Goal: Find specific page/section: Find specific page/section

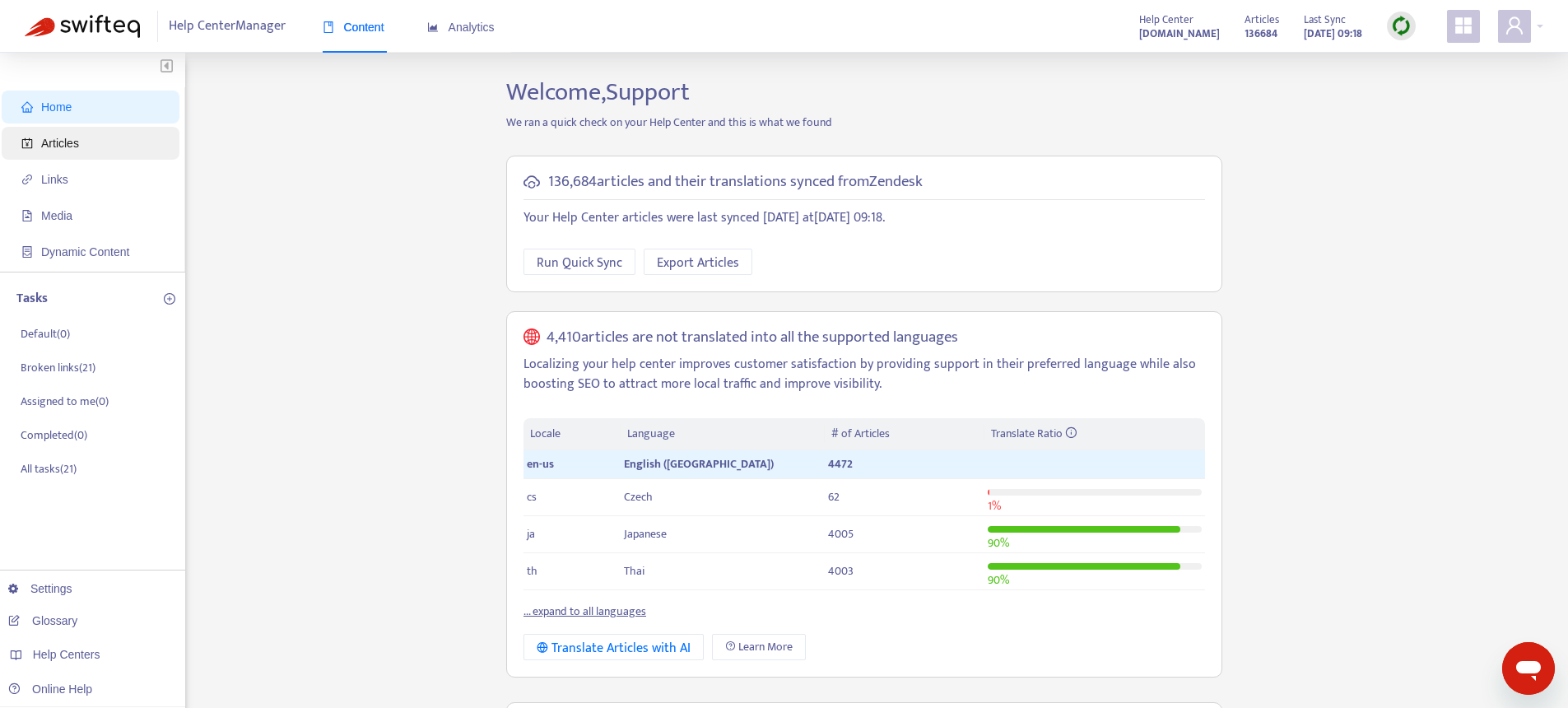
click at [49, 145] on span "Articles" at bounding box center [60, 143] width 38 height 14
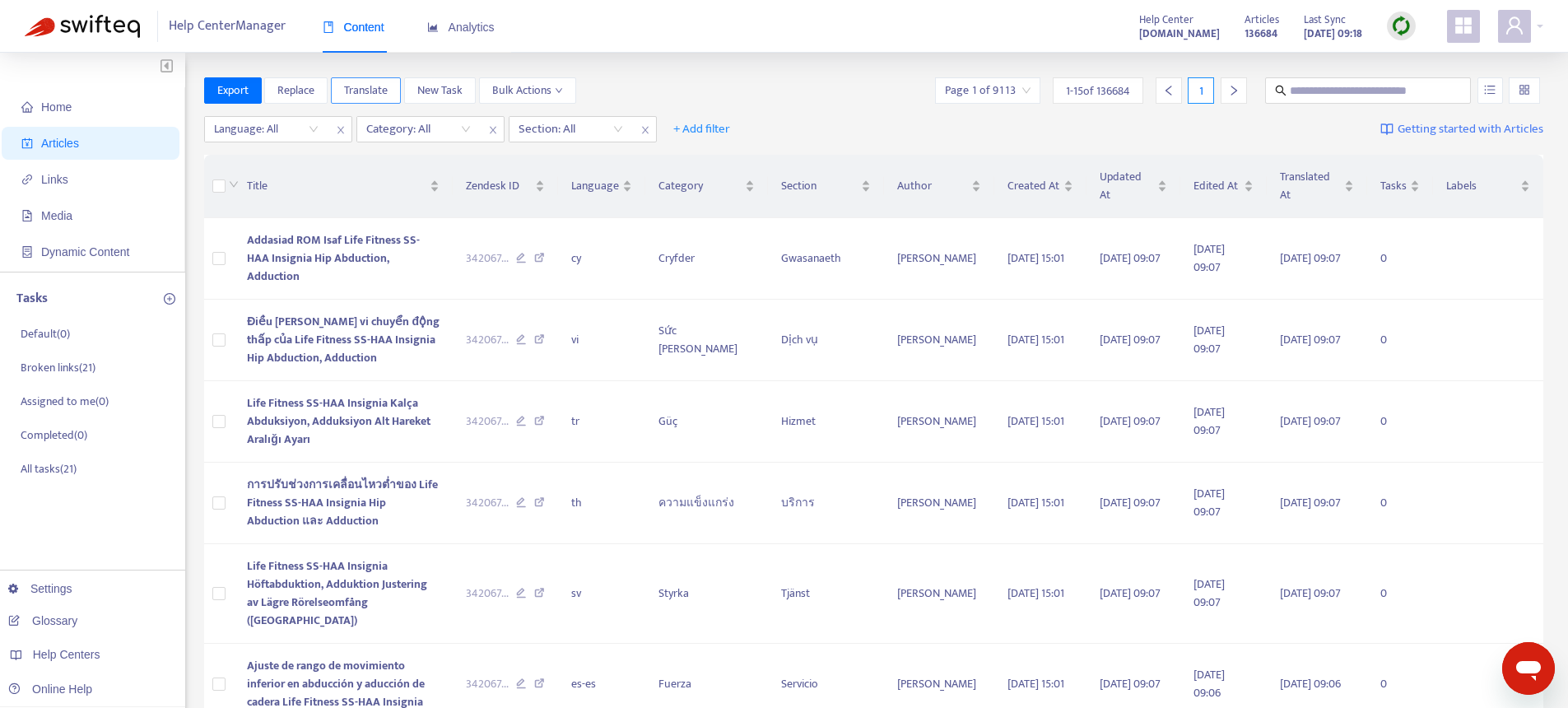
click at [357, 93] on span "Translate" at bounding box center [366, 91] width 44 height 18
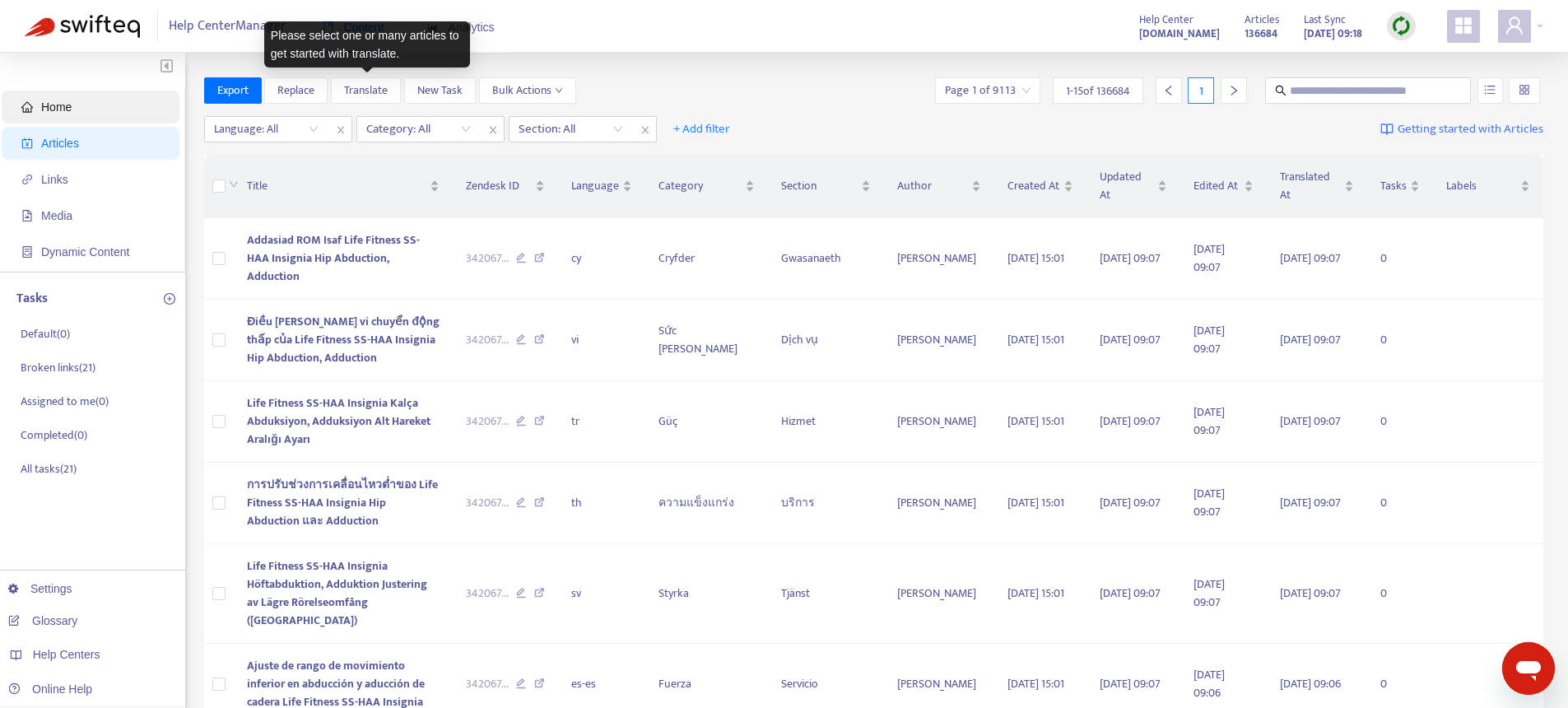
click at [61, 112] on span "Home" at bounding box center [56, 107] width 31 height 14
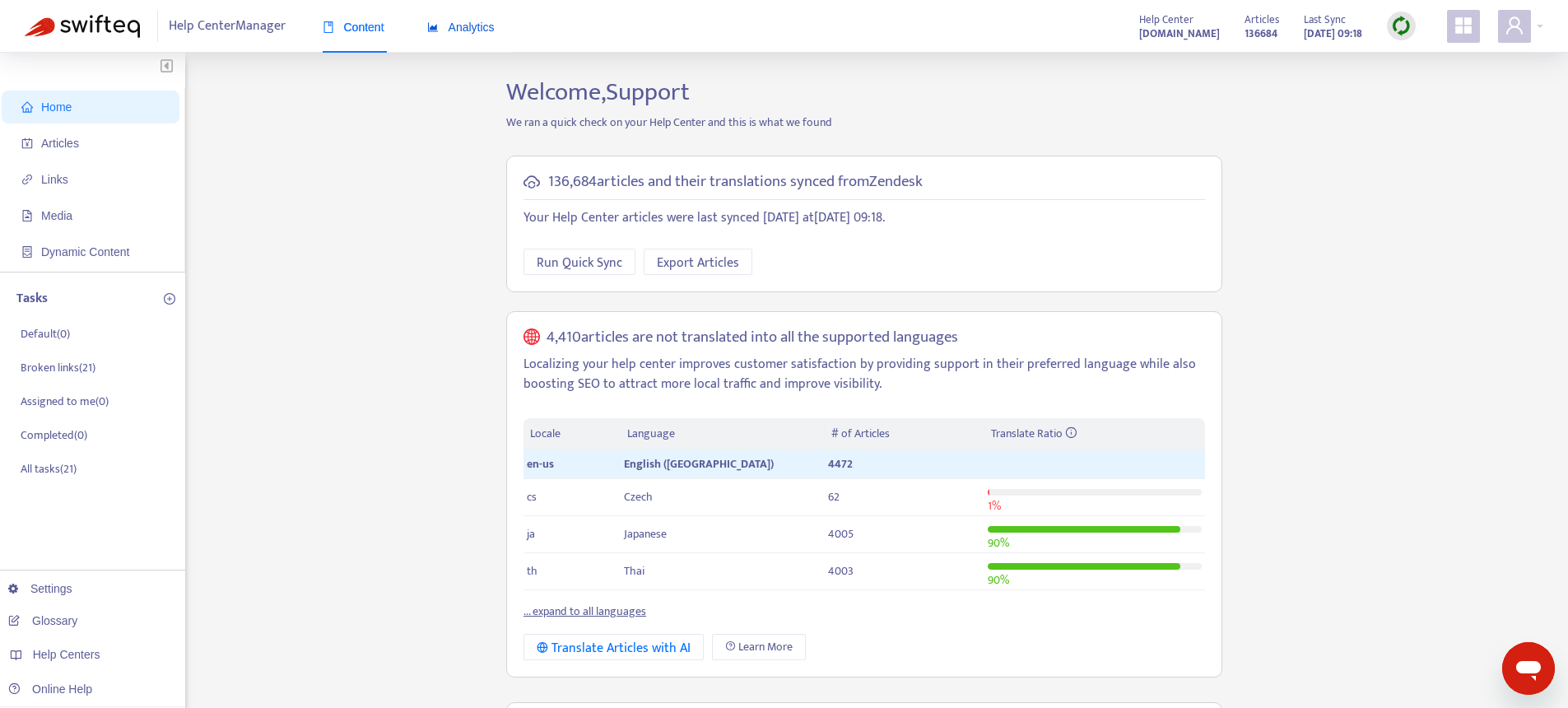
click at [479, 29] on span "Analytics" at bounding box center [461, 27] width 67 height 14
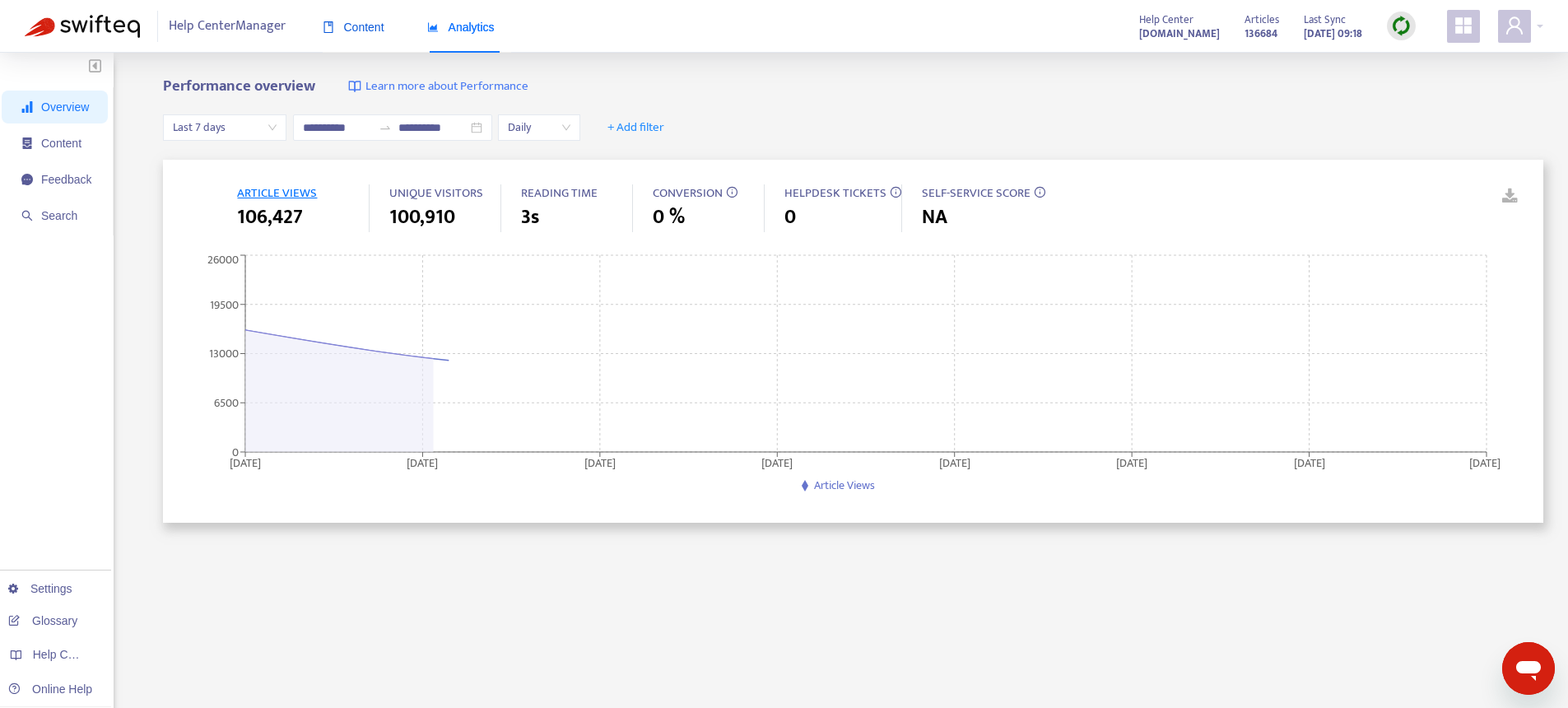
click at [349, 35] on div "Content" at bounding box center [353, 27] width 62 height 18
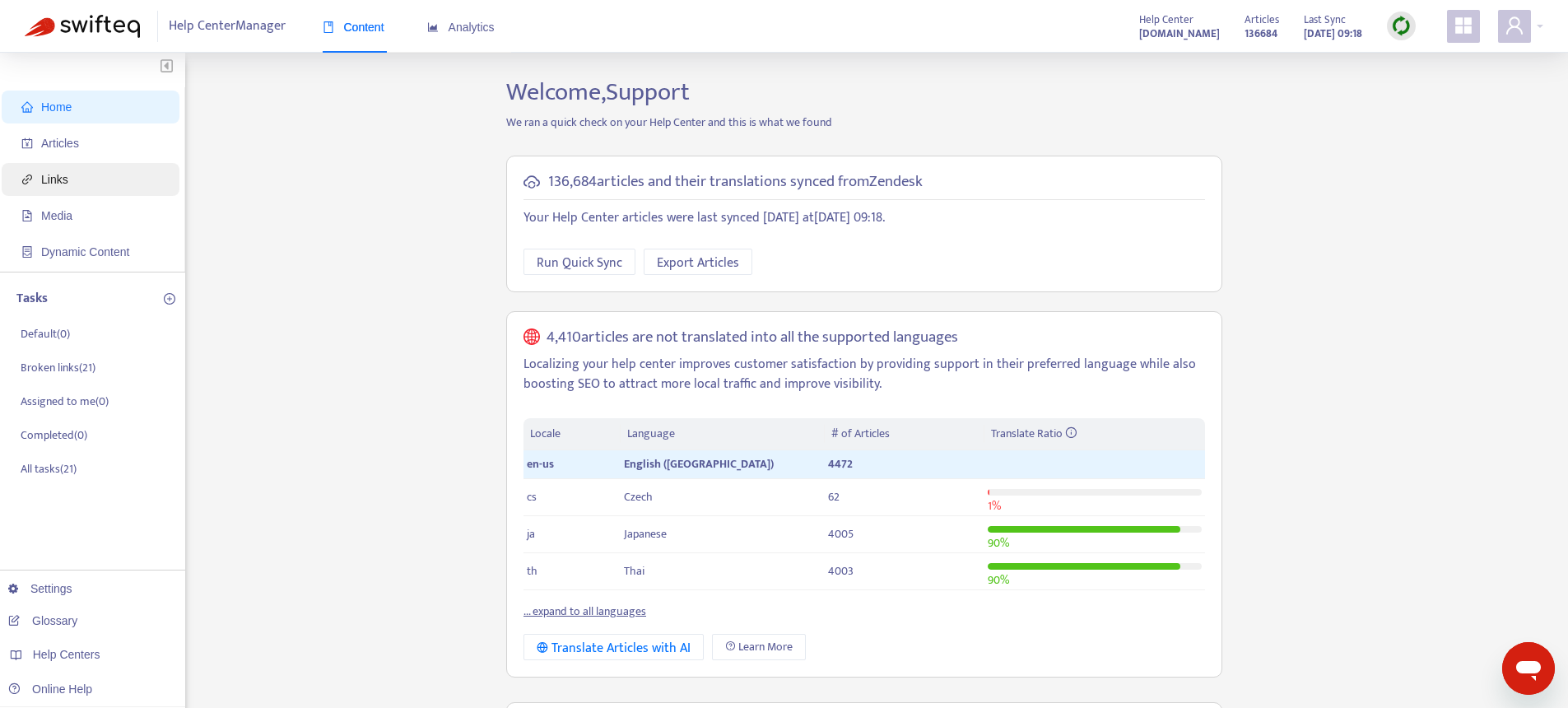
click at [66, 179] on span "Links" at bounding box center [54, 179] width 27 height 14
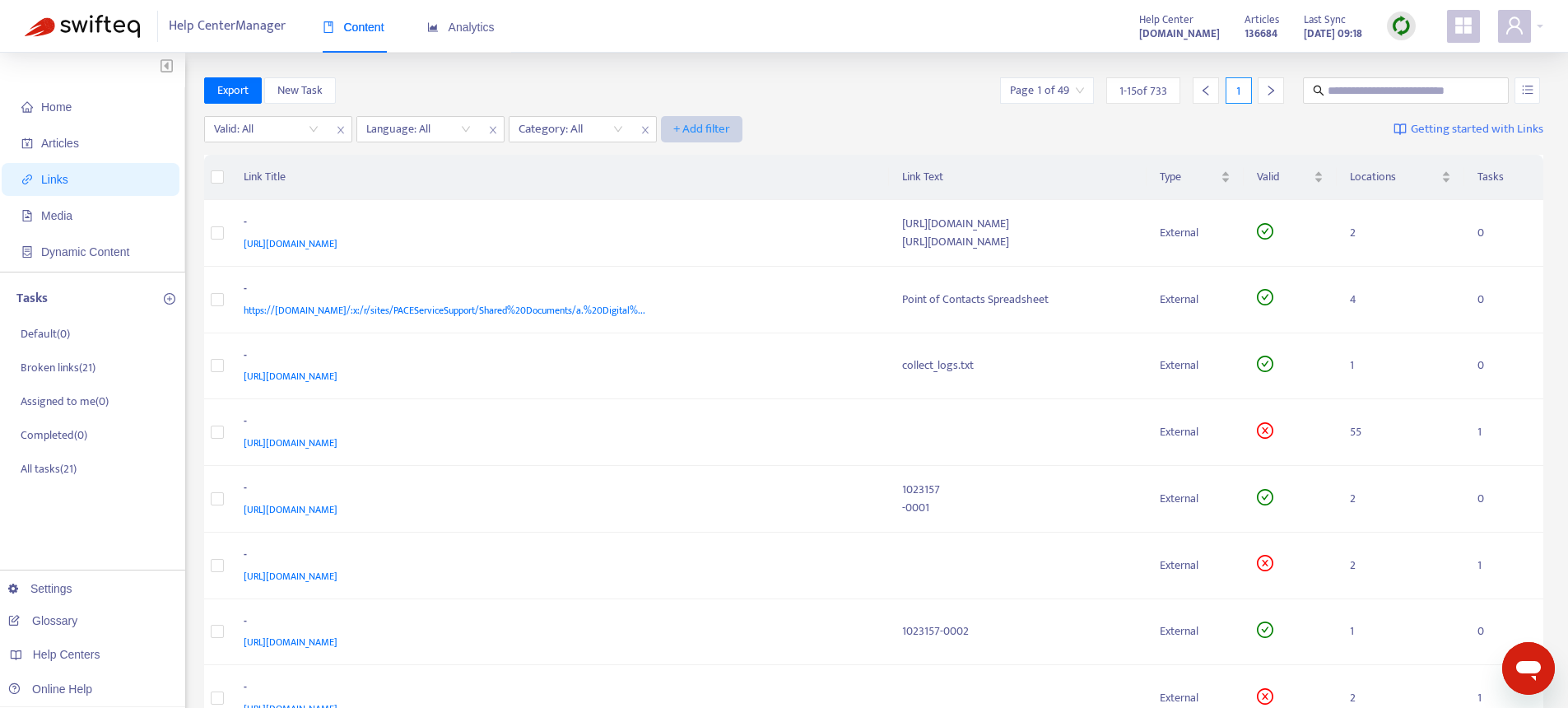
click at [697, 126] on span "+ Add filter" at bounding box center [702, 129] width 57 height 20
click at [701, 222] on span "Draft" at bounding box center [703, 215] width 56 height 18
click at [752, 126] on input "search" at bounding box center [723, 129] width 104 height 25
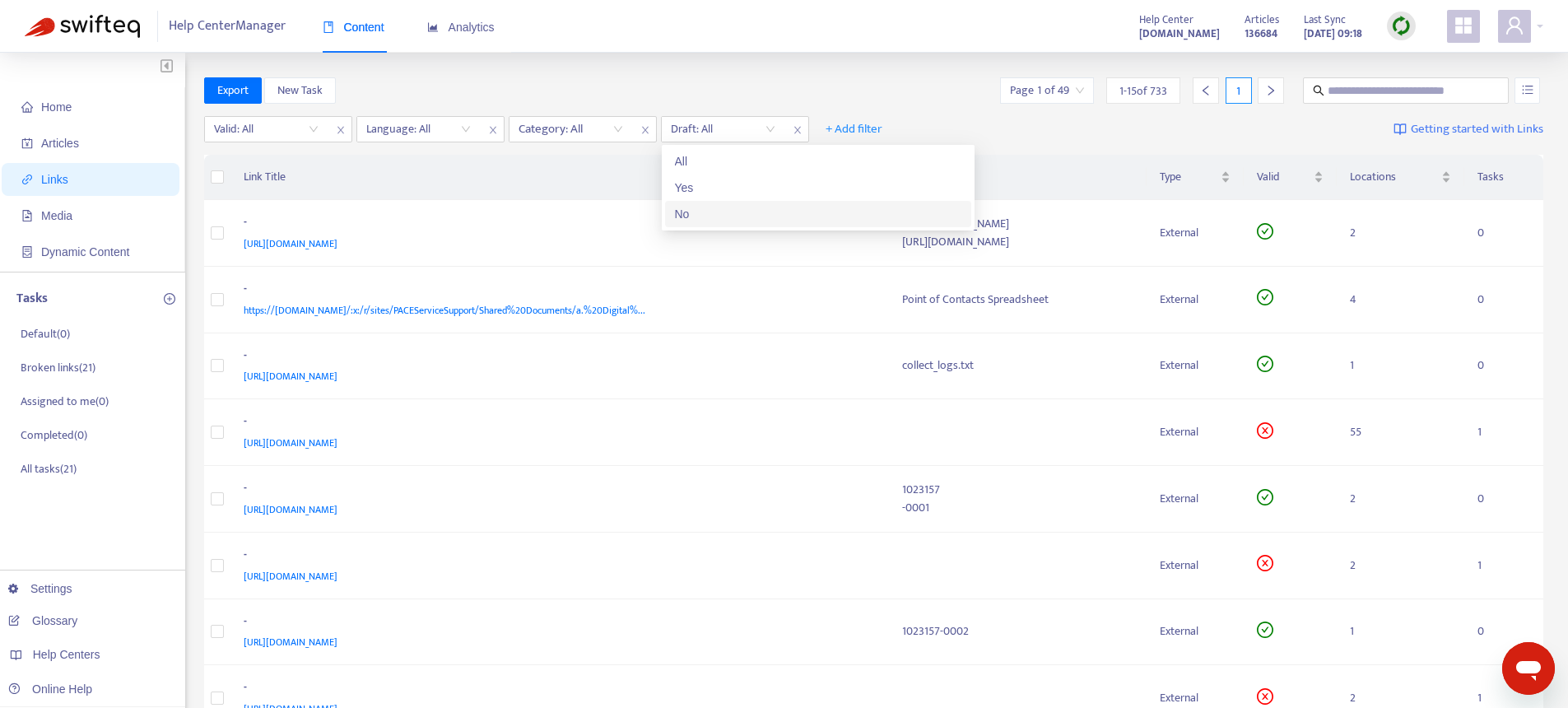
click at [688, 216] on div "No" at bounding box center [818, 214] width 287 height 18
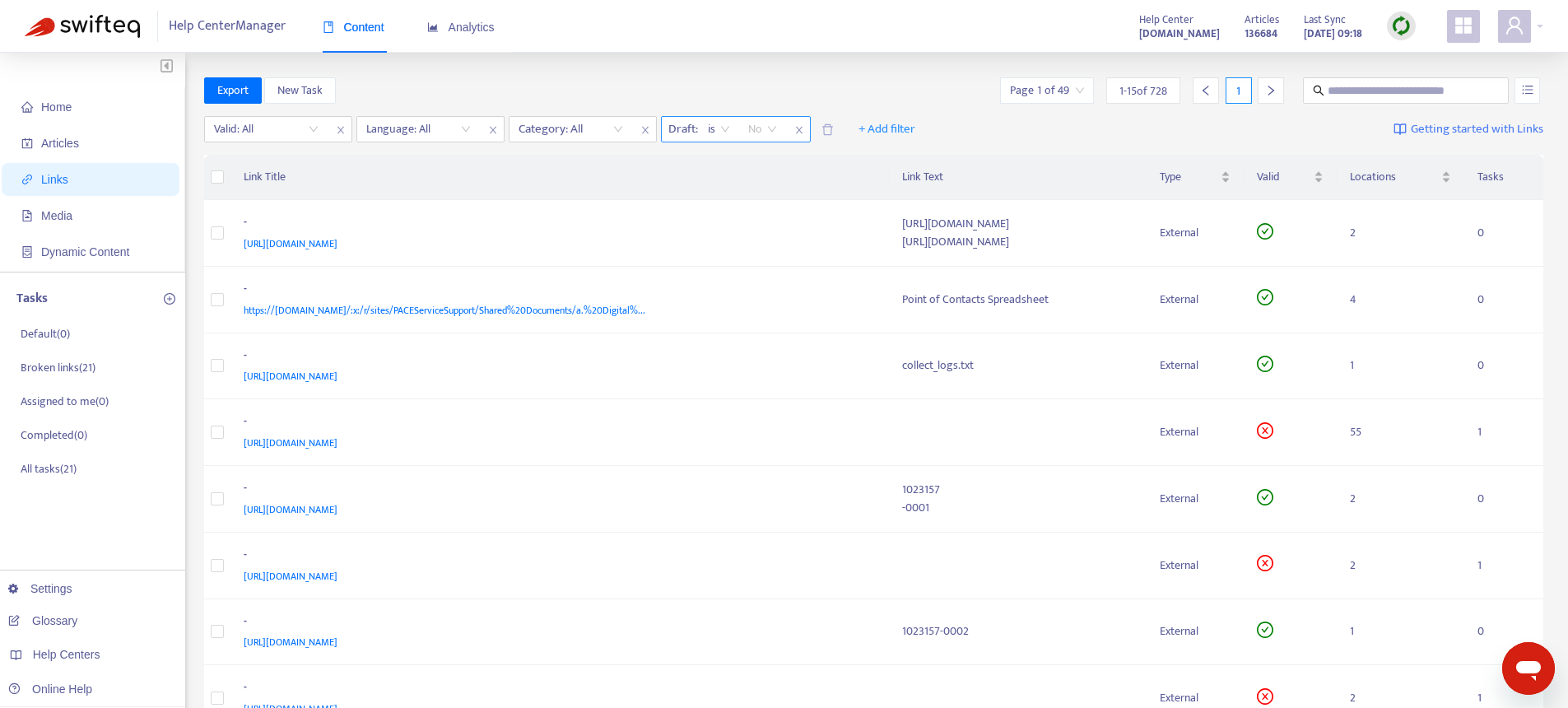
click at [770, 127] on span "No" at bounding box center [763, 129] width 29 height 25
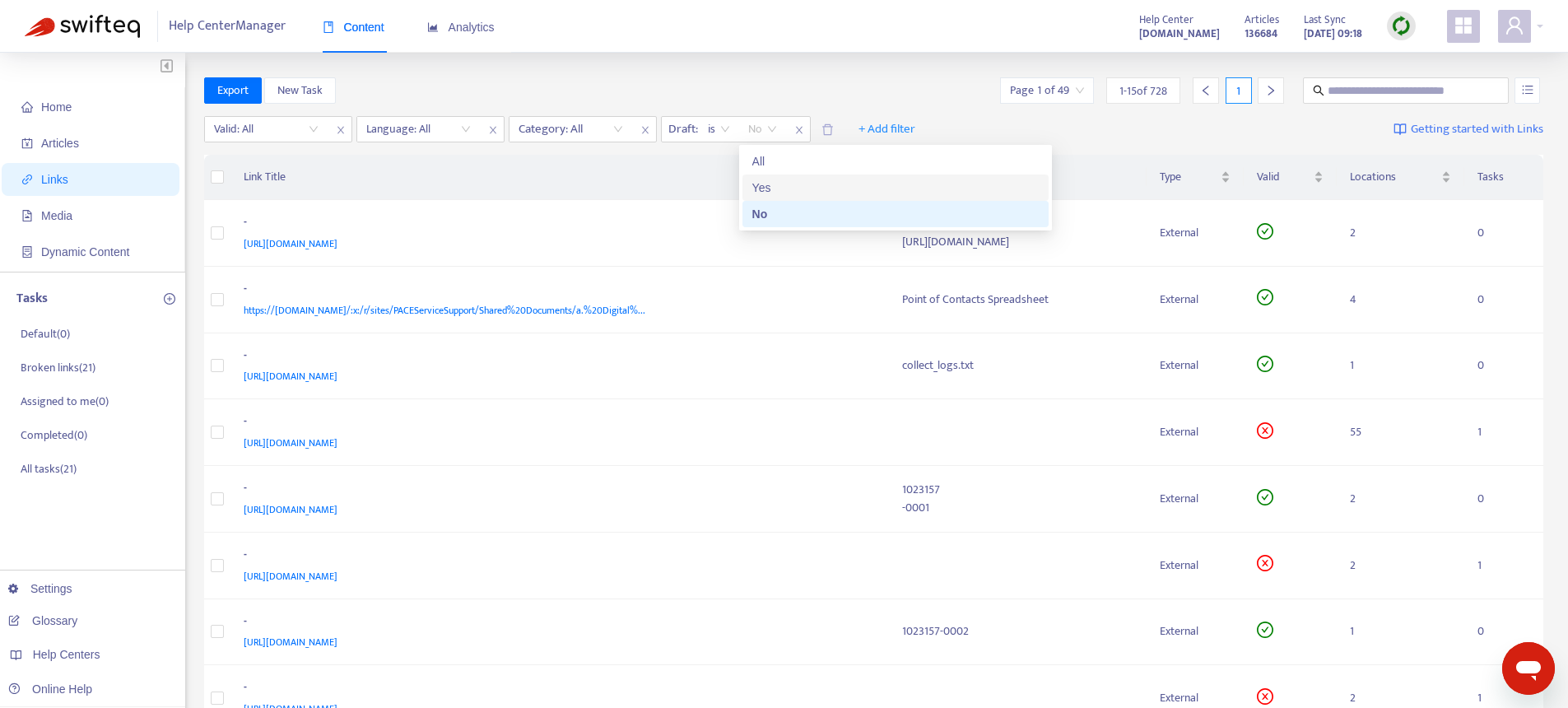
click at [773, 191] on div "Yes" at bounding box center [896, 188] width 287 height 18
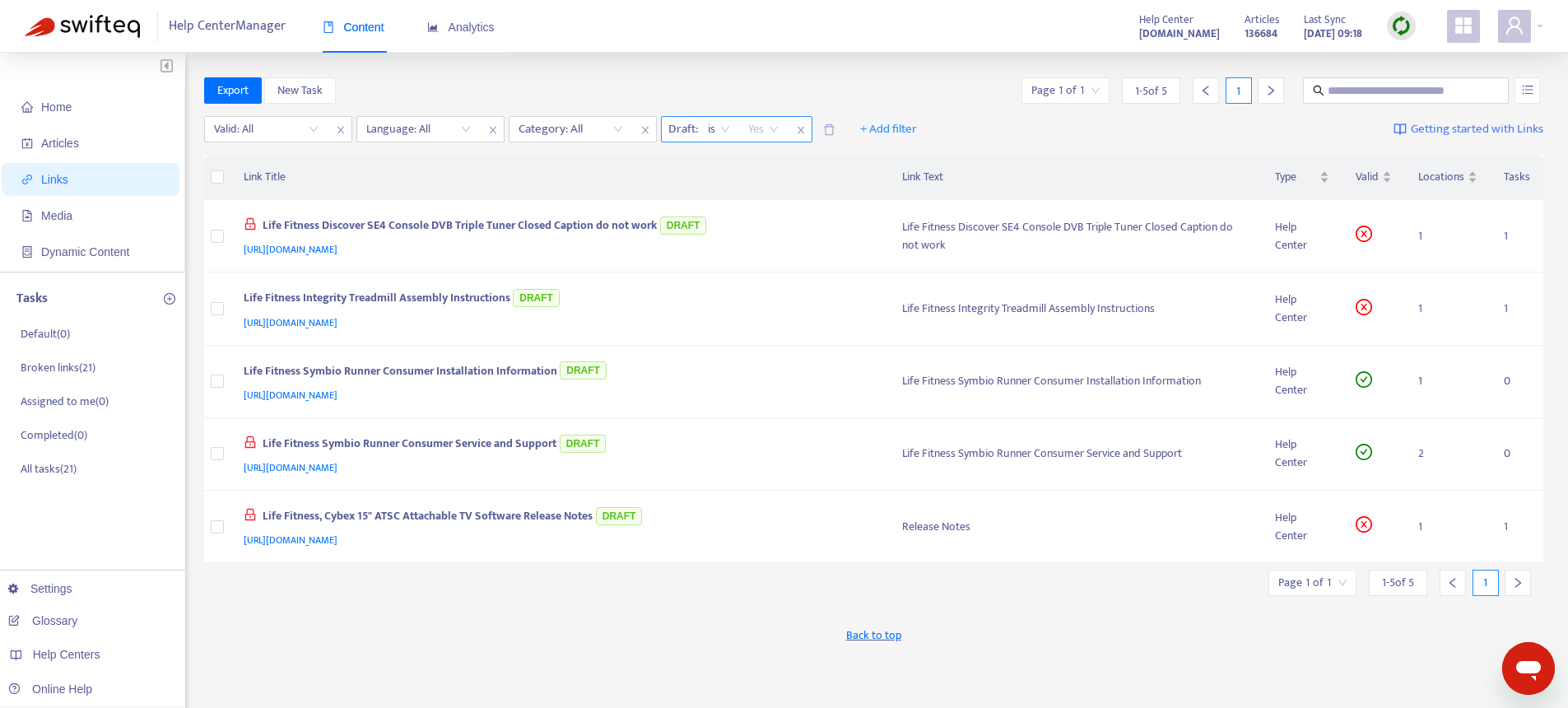
click at [770, 123] on span "Yes" at bounding box center [764, 129] width 31 height 25
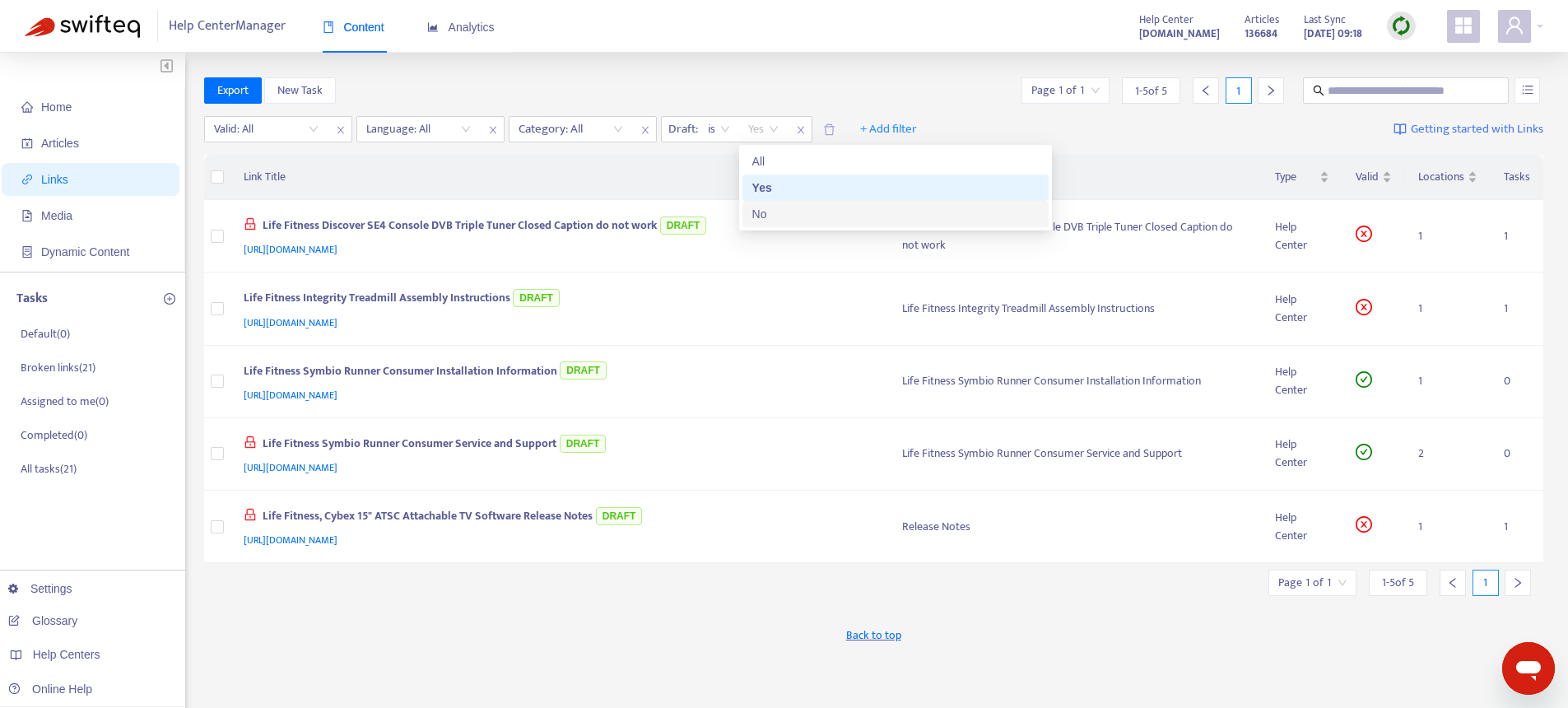
click at [780, 215] on div "No" at bounding box center [896, 214] width 287 height 18
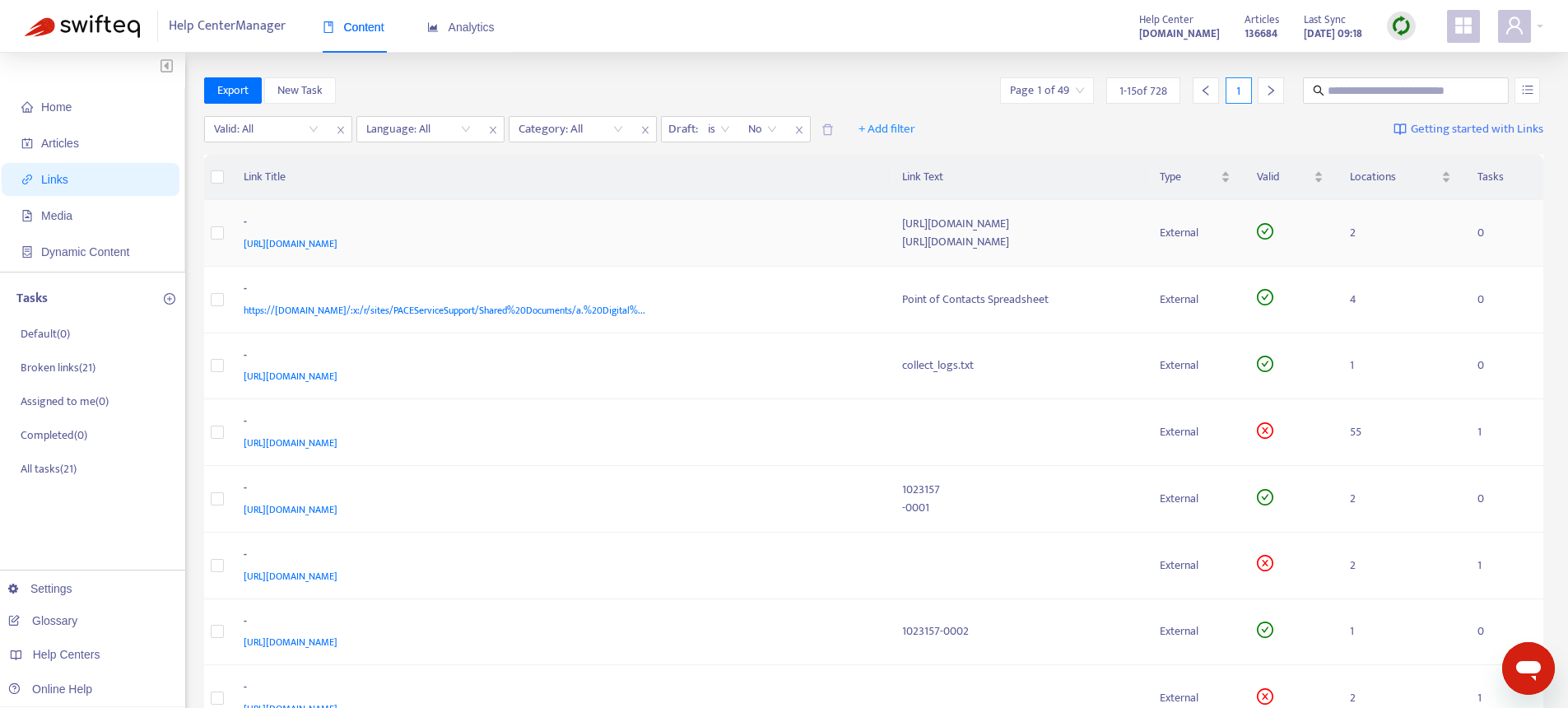
click at [702, 220] on div "-" at bounding box center [557, 224] width 626 height 22
click at [735, 309] on div "https://[DOMAIN_NAME]/:x:/r/sites/PACEServiceSupport/Shared%20Documents/a.%20Di…" at bounding box center [557, 310] width 626 height 18
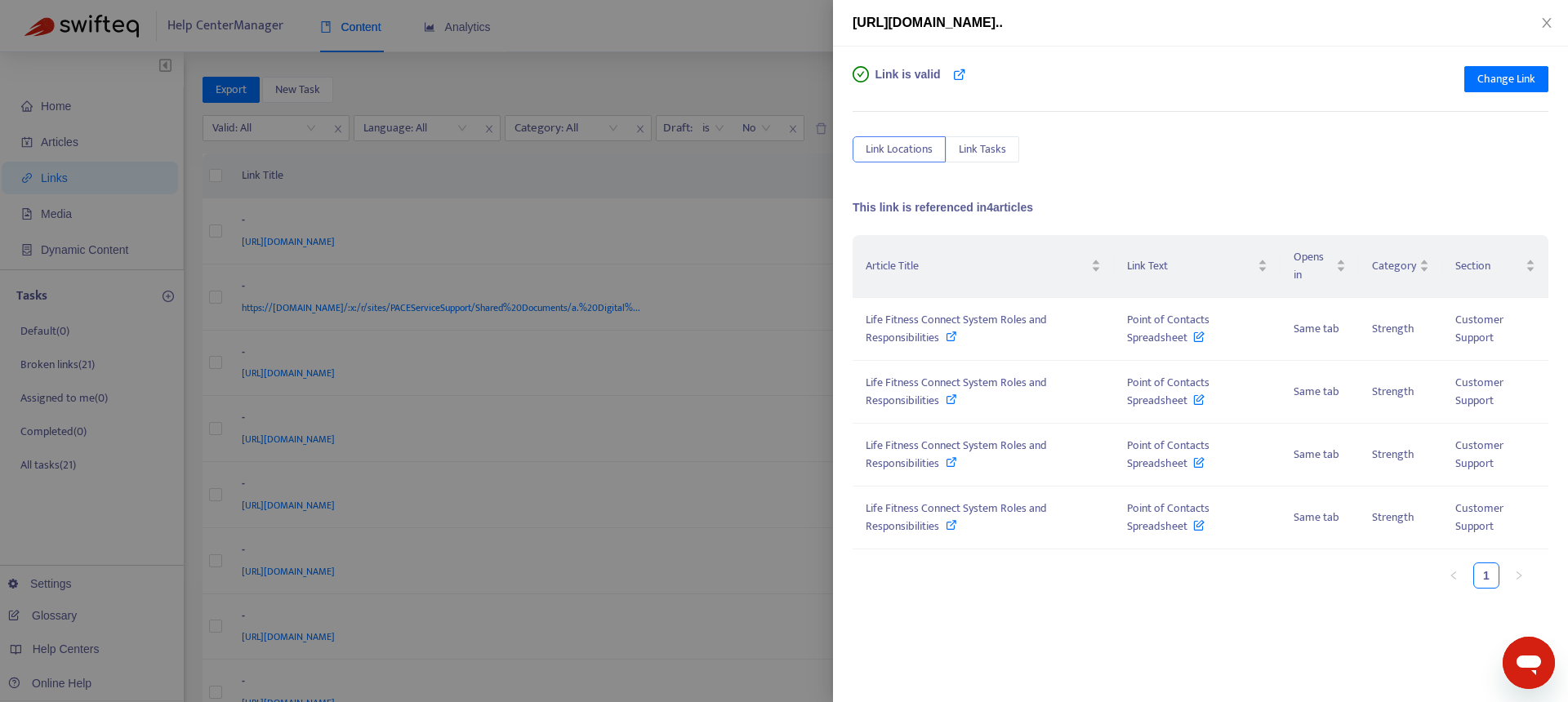
click at [670, 376] on div at bounding box center [784, 351] width 1568 height 702
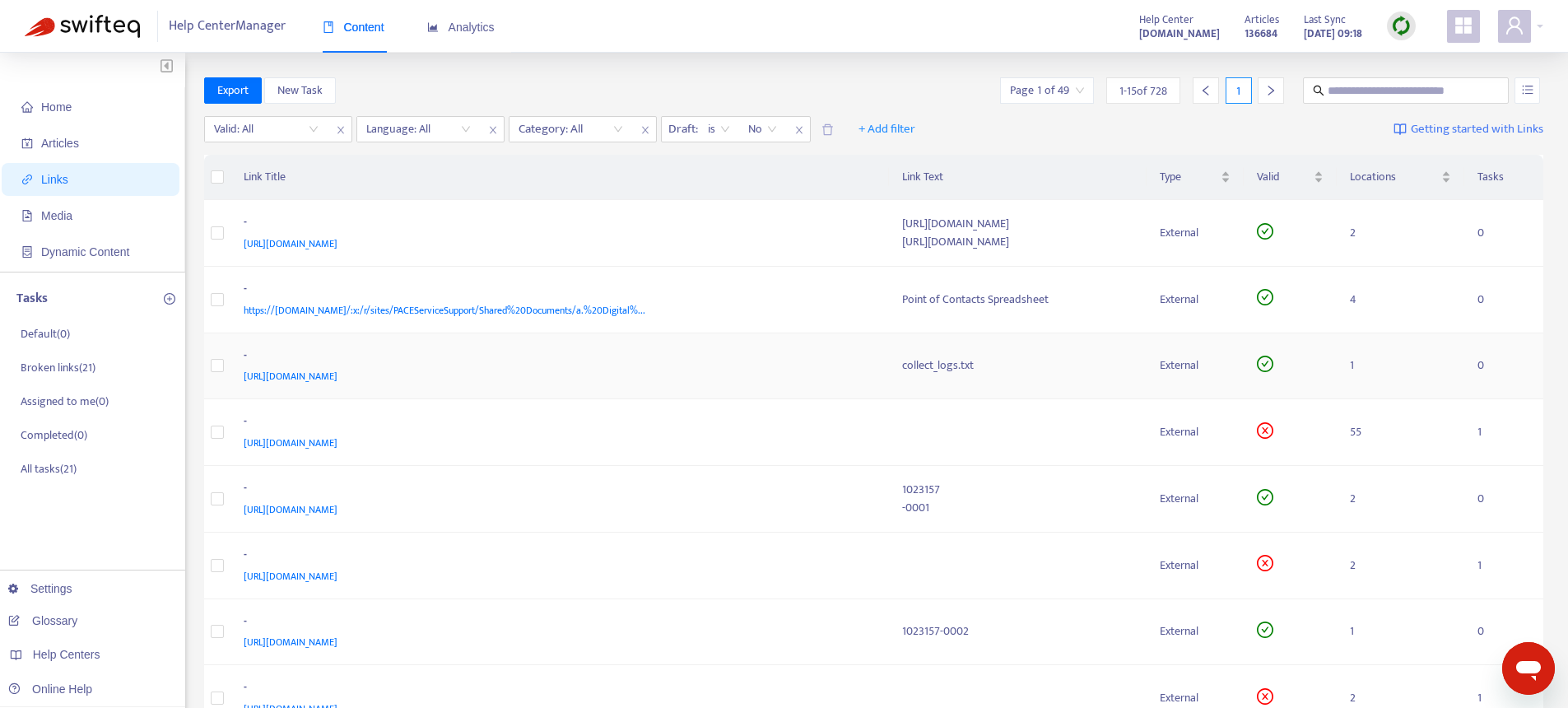
click at [677, 379] on div "[URL][DOMAIN_NAME]" at bounding box center [557, 376] width 626 height 18
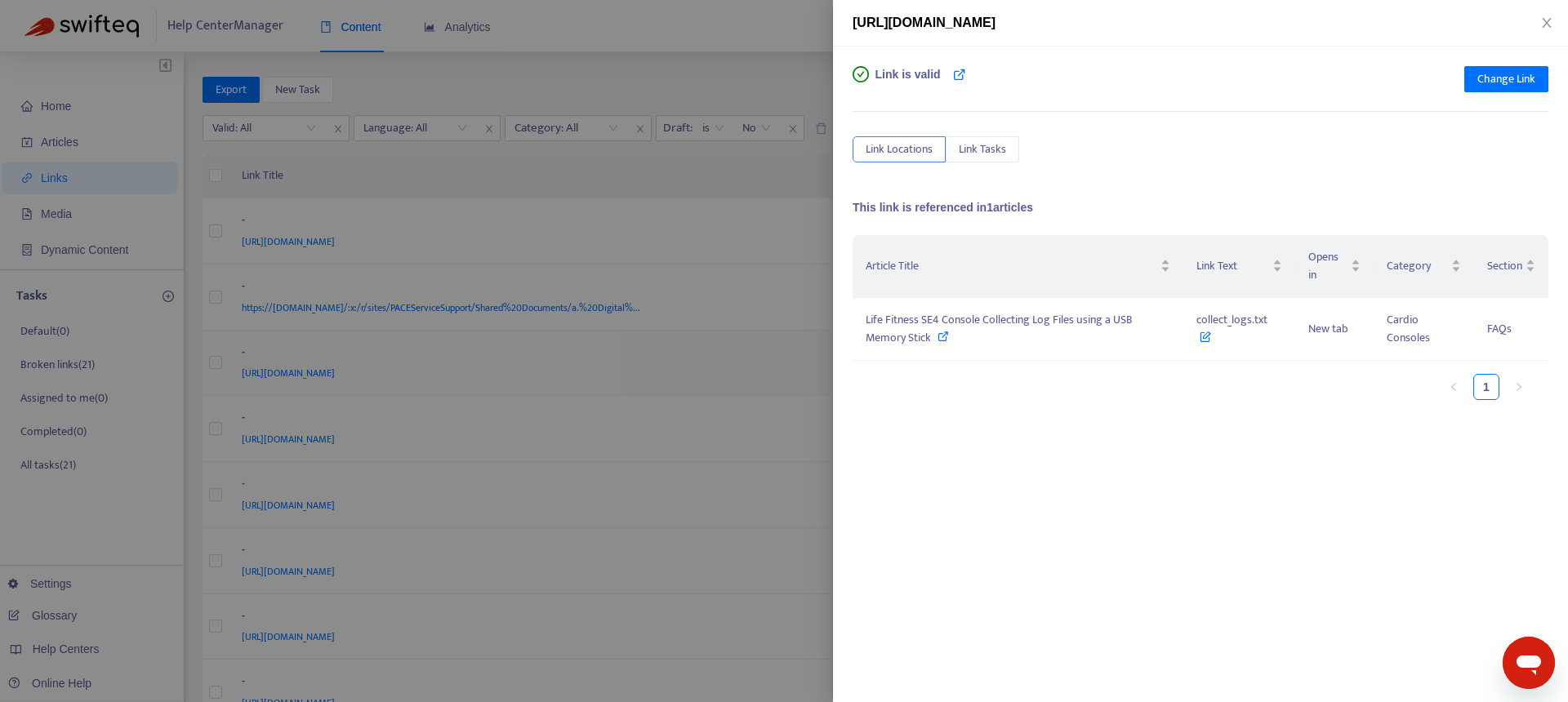
click at [672, 375] on div at bounding box center [784, 351] width 1568 height 702
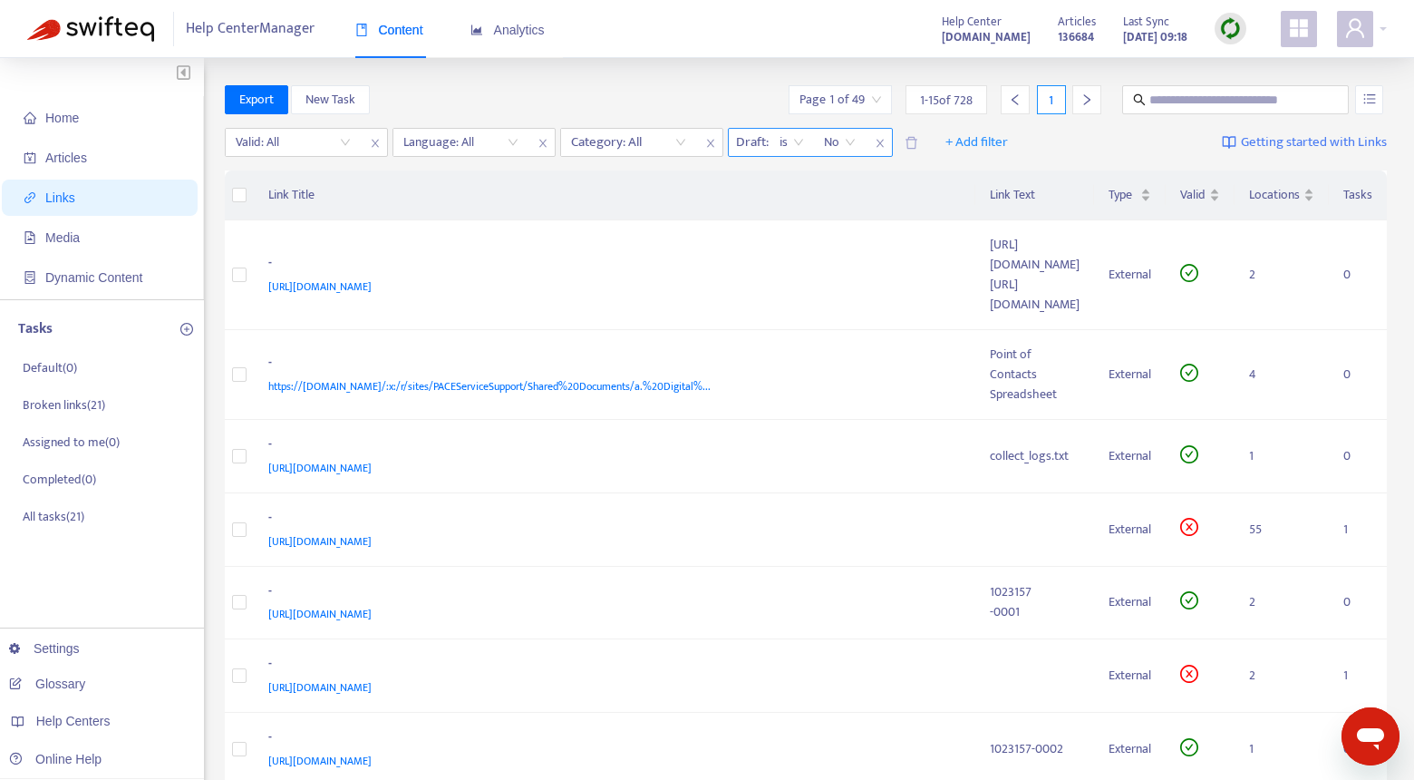
click at [835, 151] on span "No" at bounding box center [840, 142] width 32 height 27
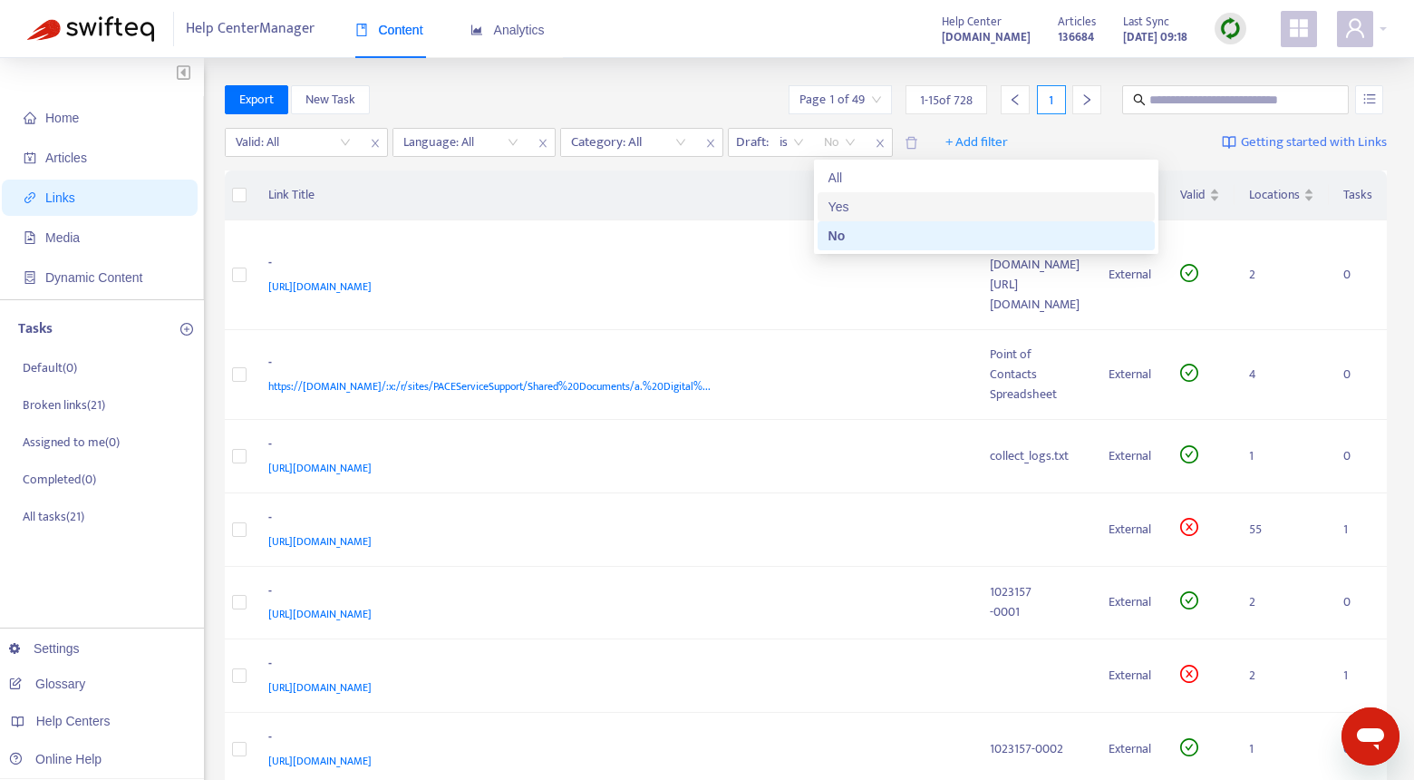
click at [839, 212] on div "Yes" at bounding box center [987, 207] width 316 height 20
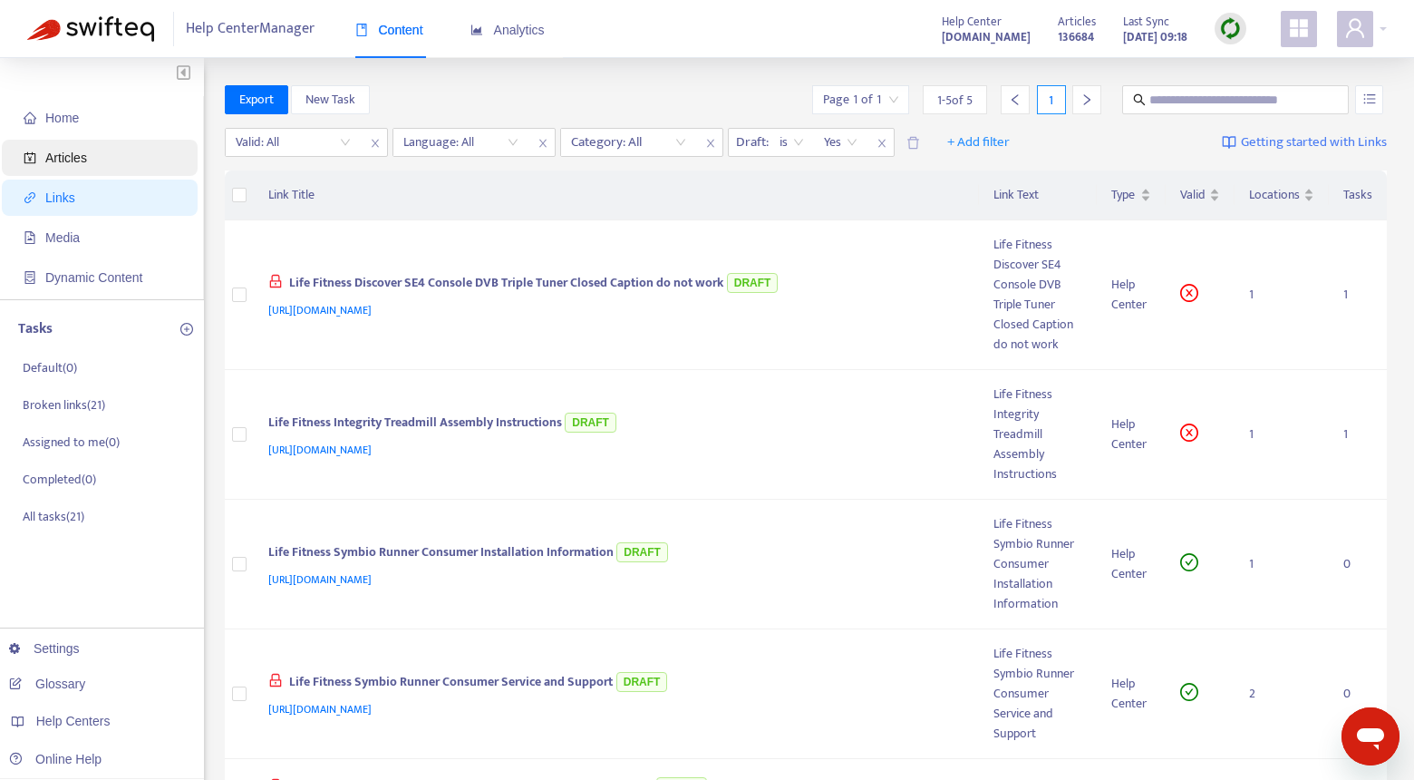
click at [83, 164] on span "Articles" at bounding box center [66, 158] width 42 height 15
